Goal: Use online tool/utility

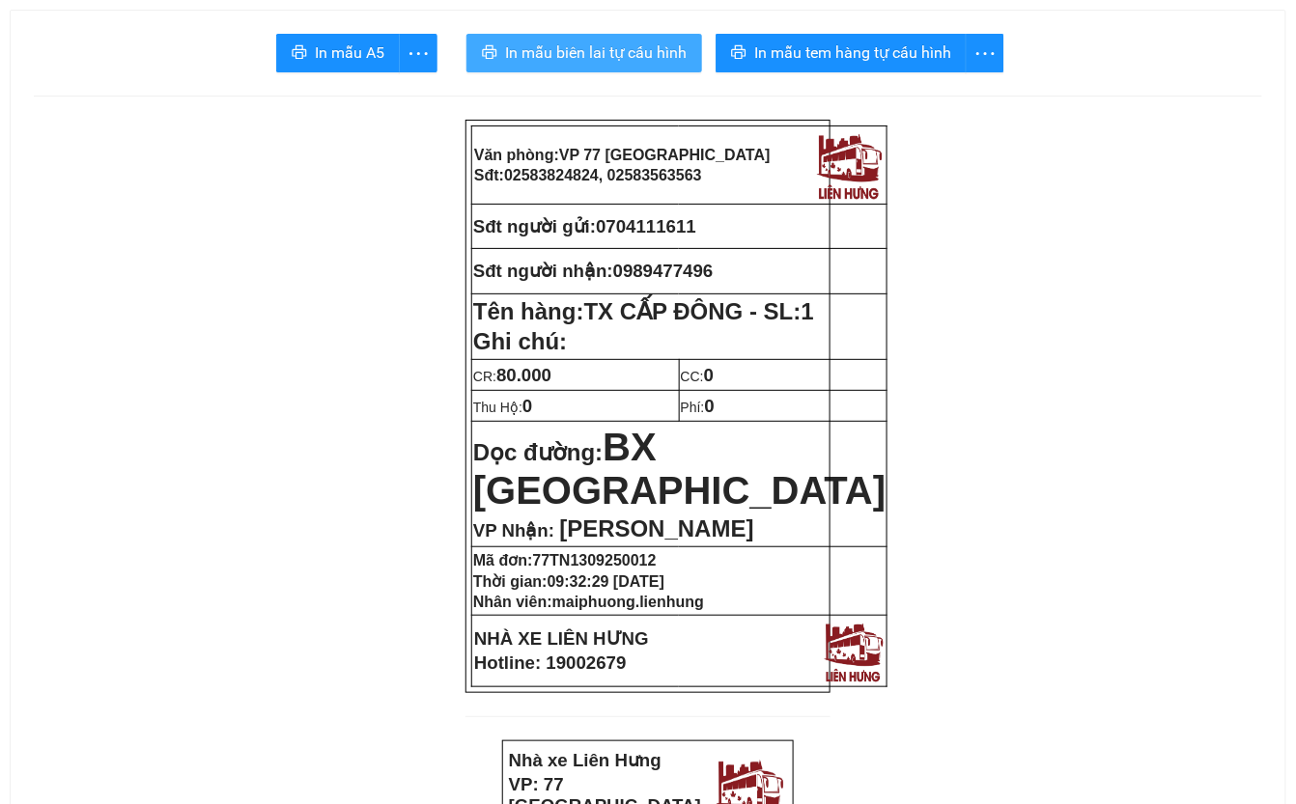
click at [635, 54] on span "In mẫu biên lai tự cấu hình" at bounding box center [596, 53] width 182 height 24
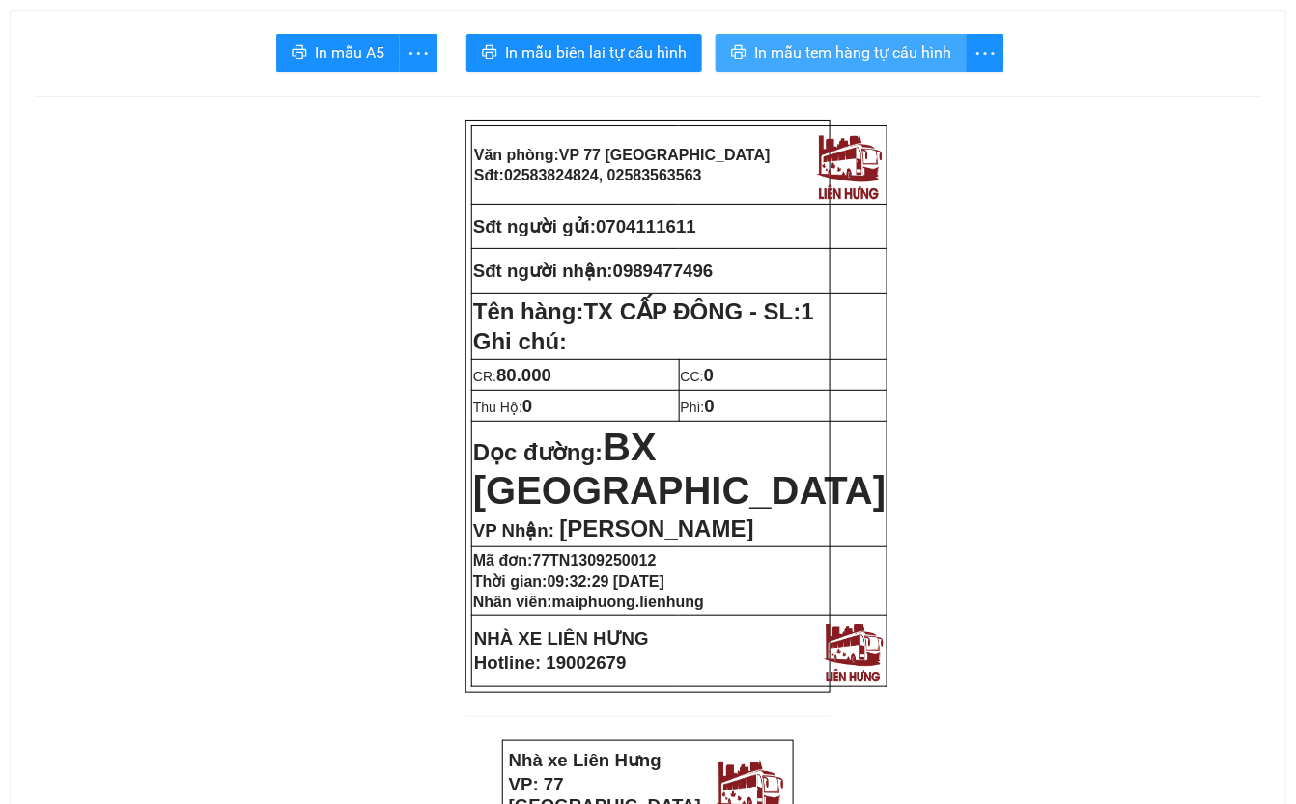
click at [889, 52] on span "In mẫu tem hàng tự cấu hình" at bounding box center [852, 53] width 197 height 24
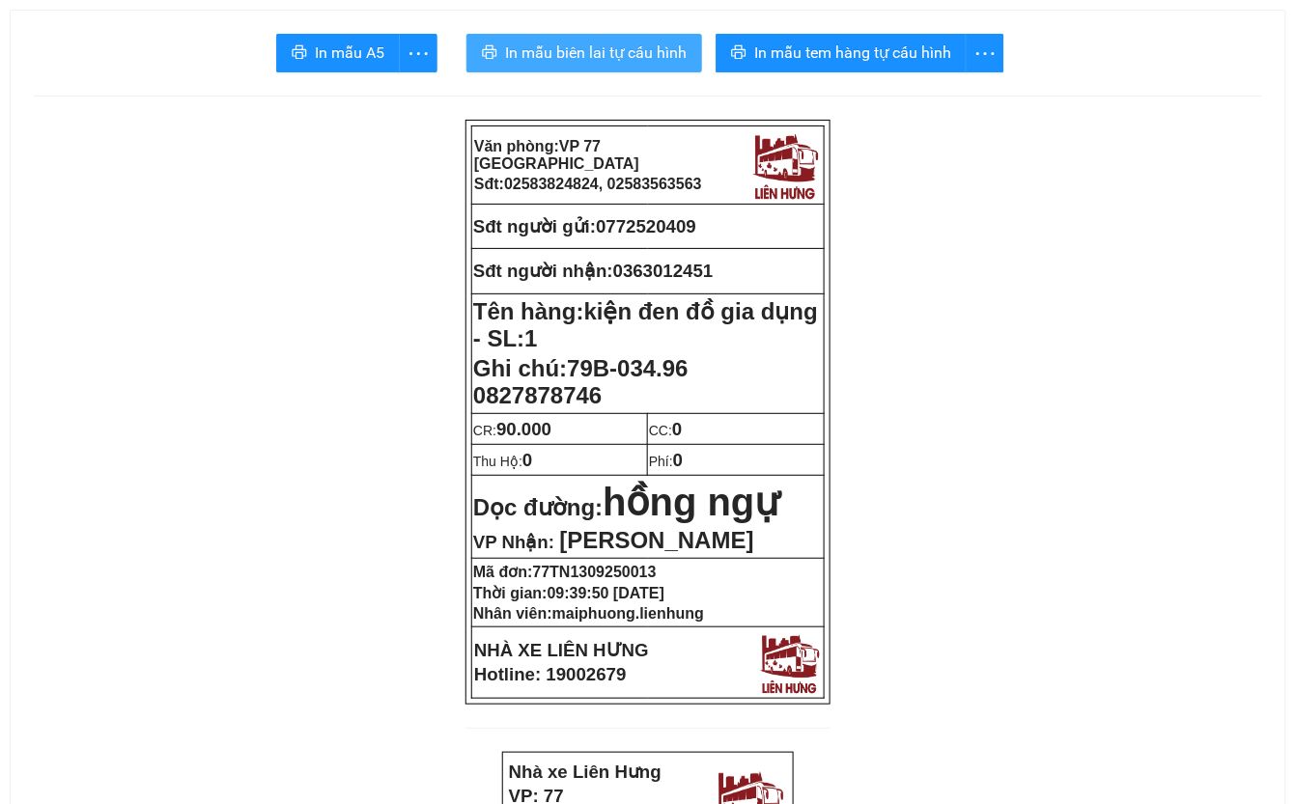
click at [591, 58] on span "In mẫu biên lai tự cấu hình" at bounding box center [596, 53] width 182 height 24
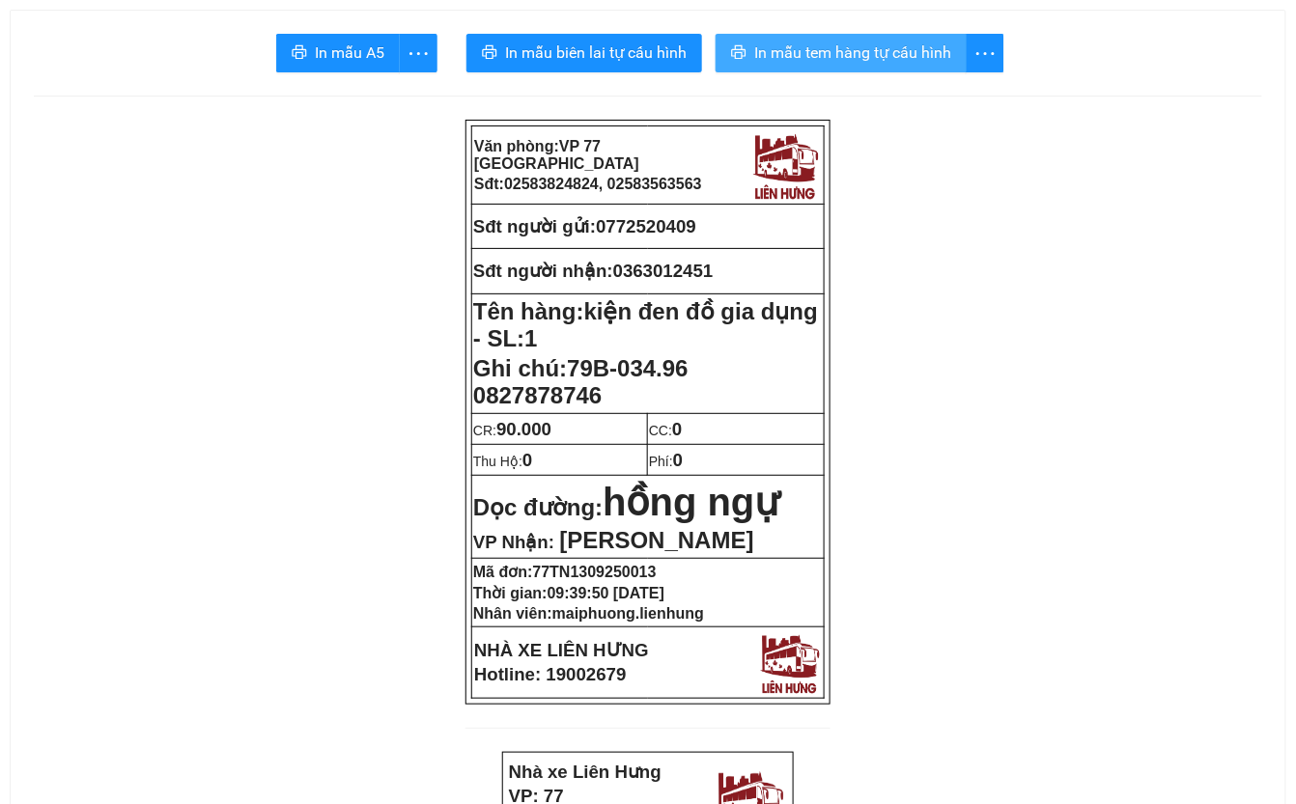
click at [935, 51] on span "In mẫu tem hàng tự cấu hình" at bounding box center [852, 53] width 197 height 24
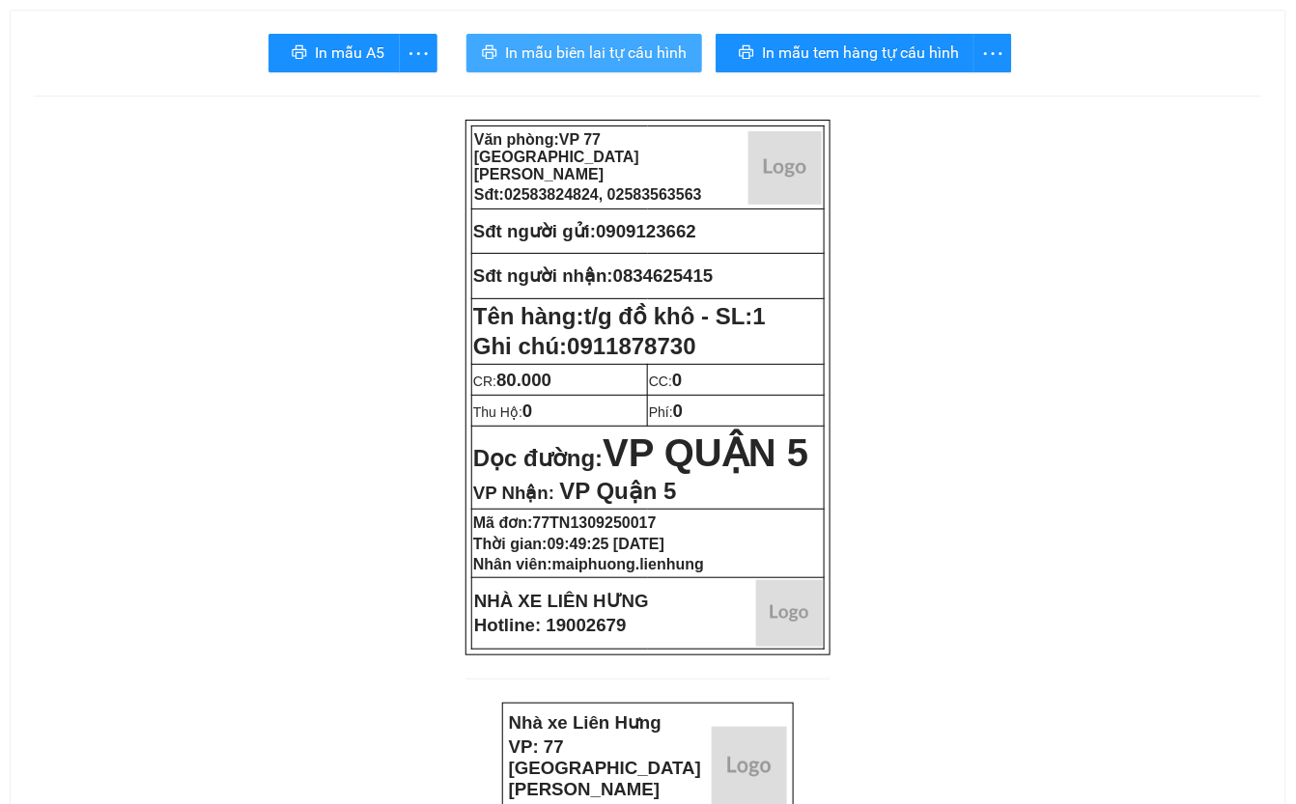
click at [601, 59] on span "In mẫu biên lai tự cấu hình" at bounding box center [596, 53] width 182 height 24
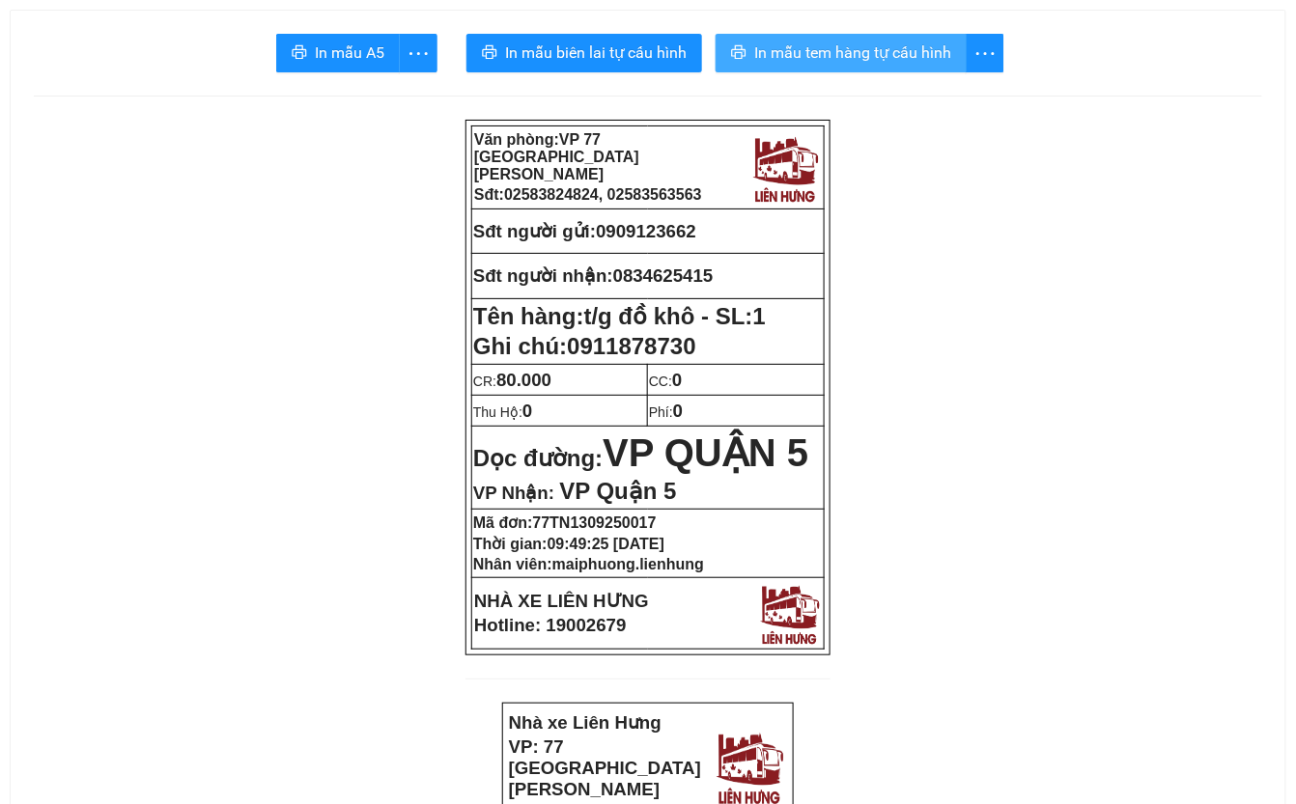
click at [917, 43] on span "In mẫu tem hàng tự cấu hình" at bounding box center [852, 53] width 197 height 24
